Goal: Information Seeking & Learning: Find specific fact

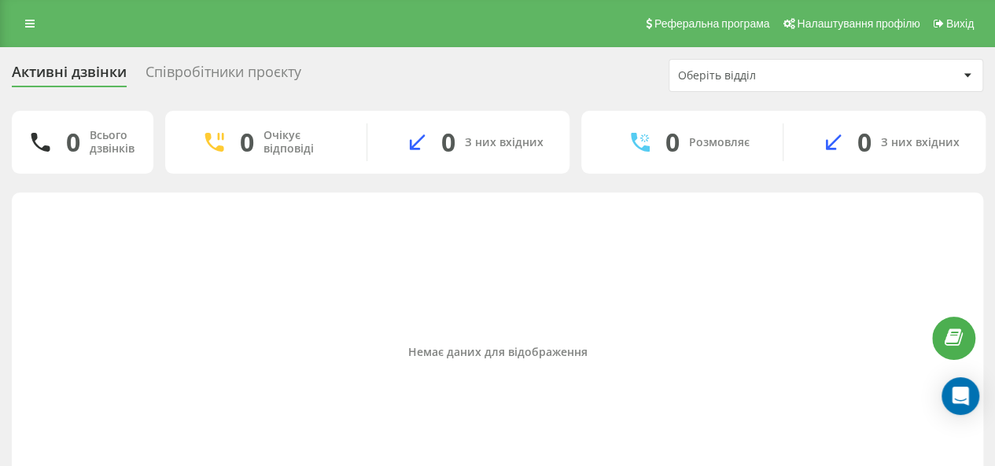
click at [32, 29] on icon at bounding box center [29, 23] width 9 height 11
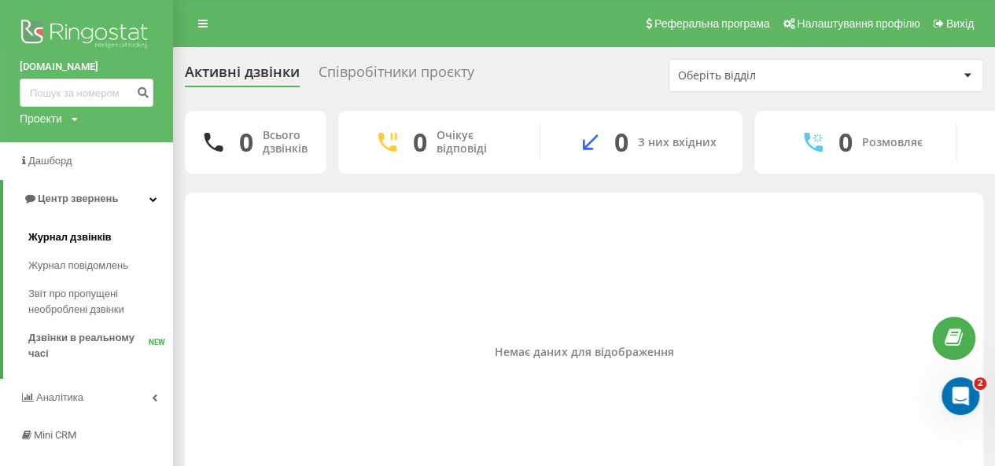
click at [84, 230] on span "Журнал дзвінків" at bounding box center [69, 238] width 83 height 16
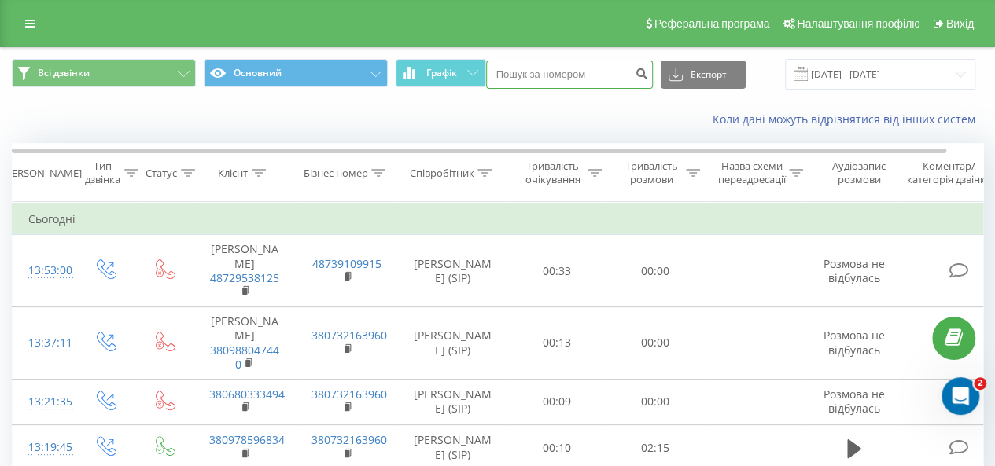
click at [558, 82] on input at bounding box center [569, 75] width 167 height 28
paste input "+48 538 543 308"
type input "+48 538 543 308"
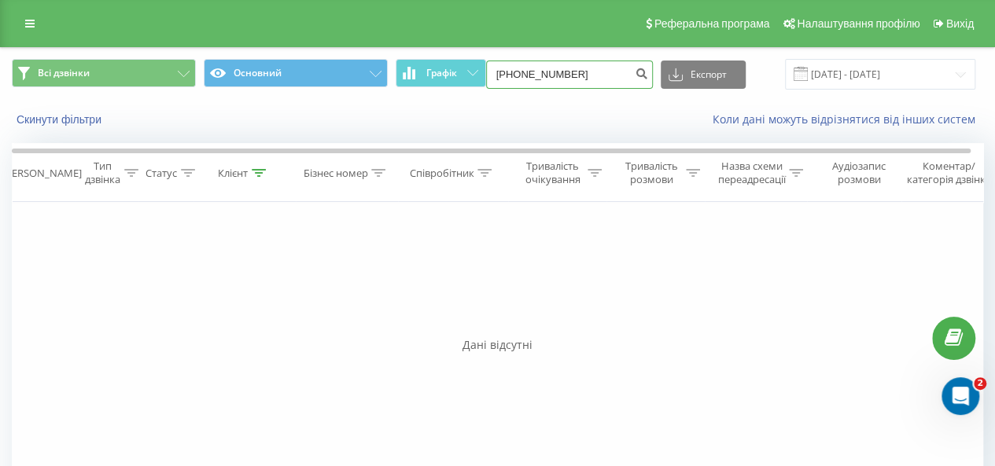
drag, startPoint x: 517, startPoint y: 79, endPoint x: 504, endPoint y: 78, distance: 12.7
click at [504, 78] on input "+48538543308" at bounding box center [569, 75] width 167 height 28
click at [506, 75] on input "+48538543308" at bounding box center [569, 75] width 167 height 28
type input "48538543308"
click at [647, 76] on icon "submit" at bounding box center [642, 71] width 13 height 9
